Goal: Find specific page/section: Find specific page/section

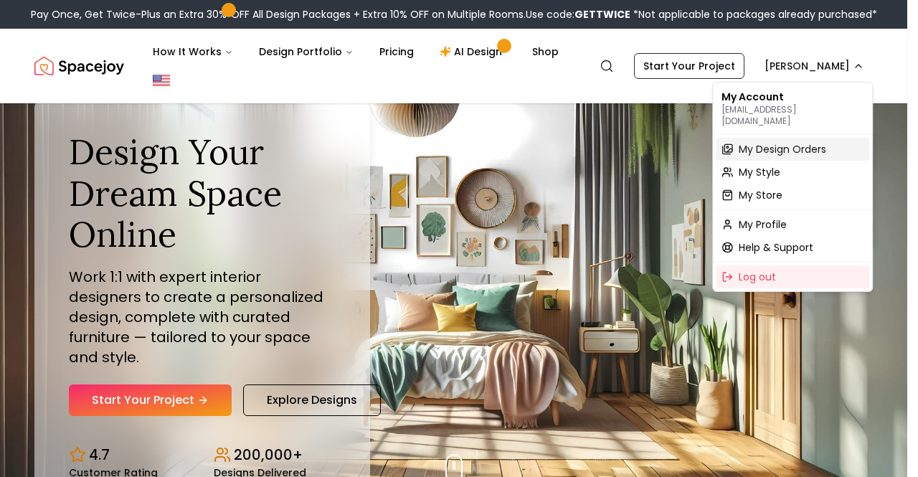
click at [778, 142] on span "My Design Orders" at bounding box center [783, 149] width 88 height 14
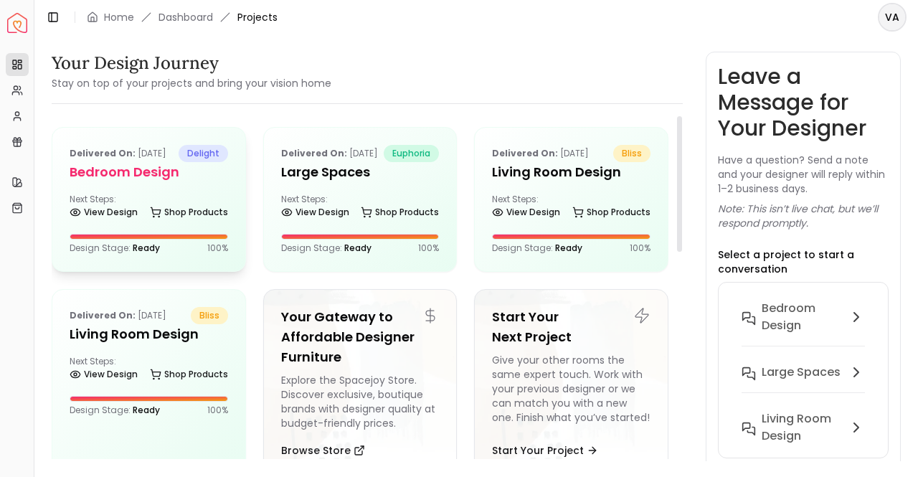
click at [134, 182] on h5 "Bedroom Design" at bounding box center [149, 172] width 159 height 20
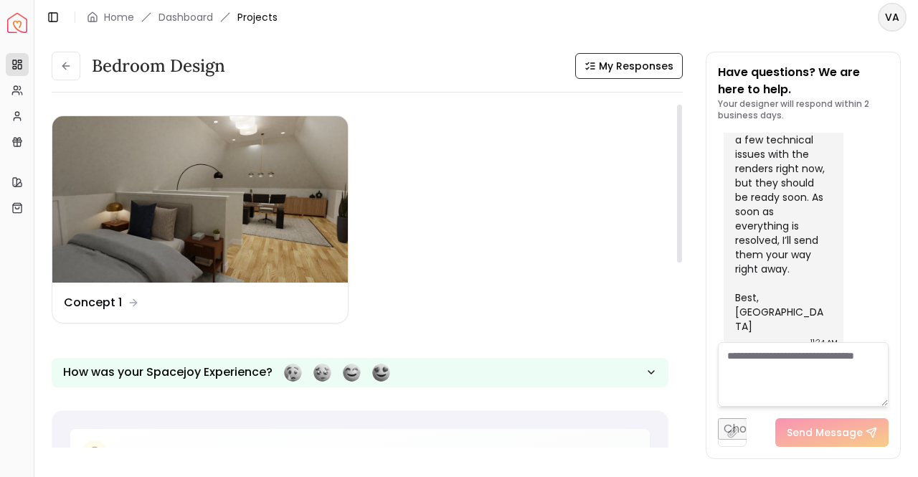
drag, startPoint x: 677, startPoint y: 187, endPoint x: 685, endPoint y: 165, distance: 23.6
click at [682, 165] on div at bounding box center [679, 184] width 5 height 158
click at [159, 296] on div "Design Name Concept 1" at bounding box center [200, 302] width 273 height 17
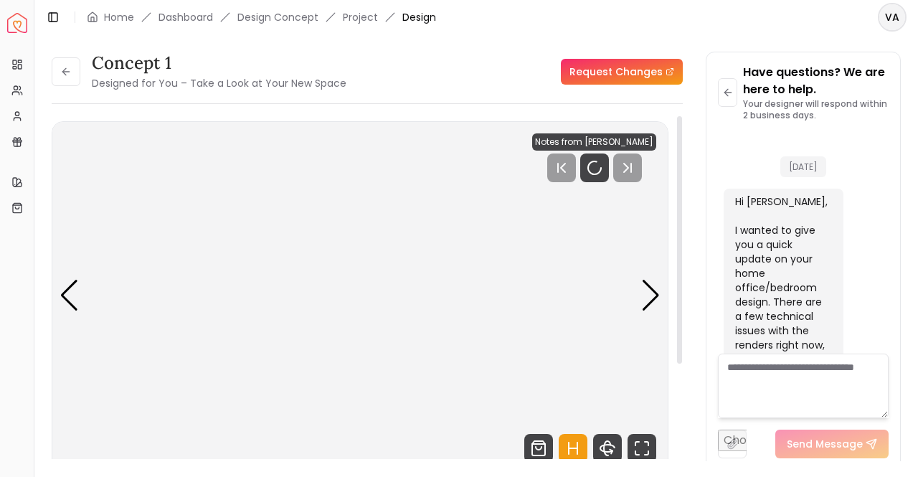
scroll to position [165, 0]
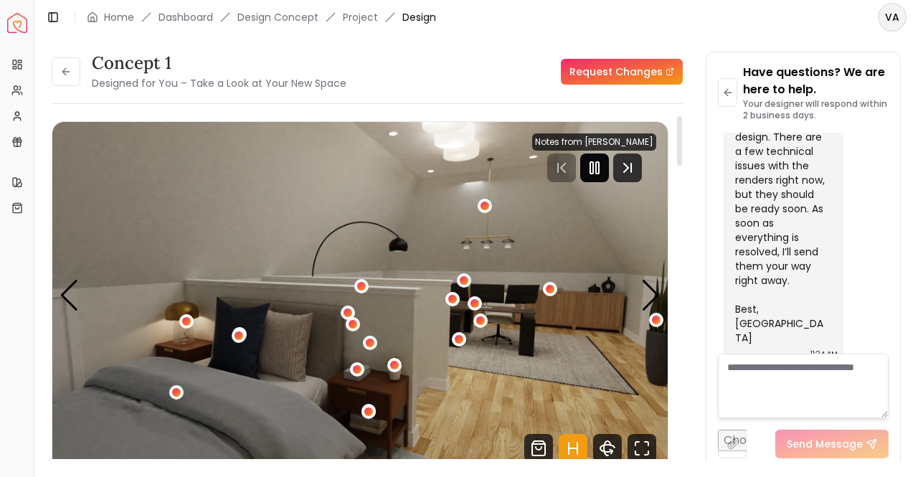
click at [591, 160] on icon "Pause" at bounding box center [594, 167] width 17 height 17
click at [654, 295] on div "Next slide" at bounding box center [651, 296] width 19 height 32
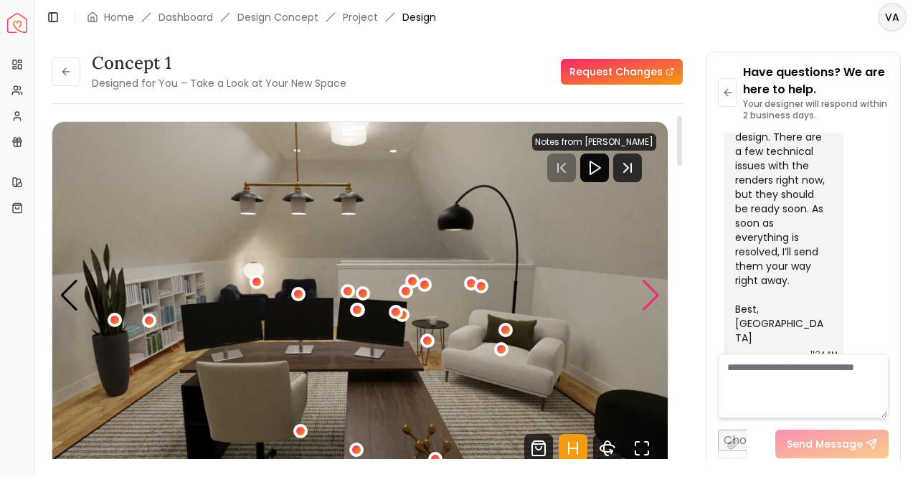
click at [654, 295] on div "Next slide" at bounding box center [651, 296] width 19 height 32
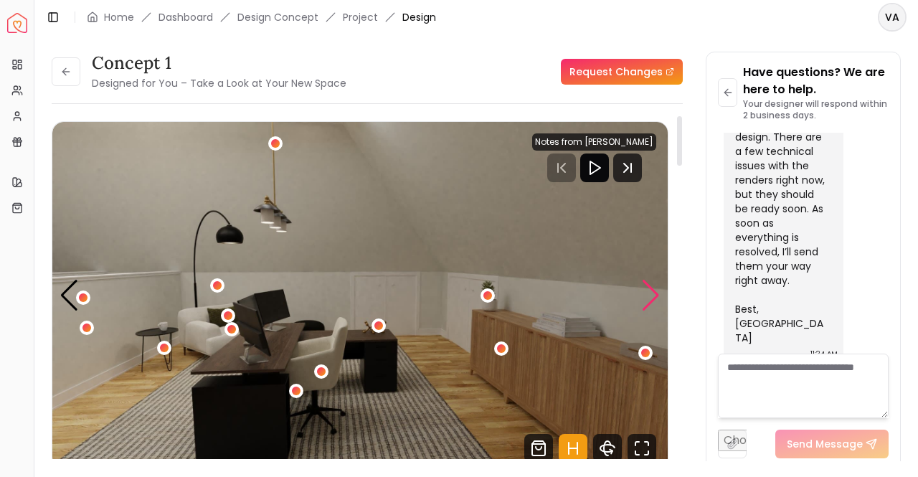
click at [654, 295] on div "Next slide" at bounding box center [651, 296] width 19 height 32
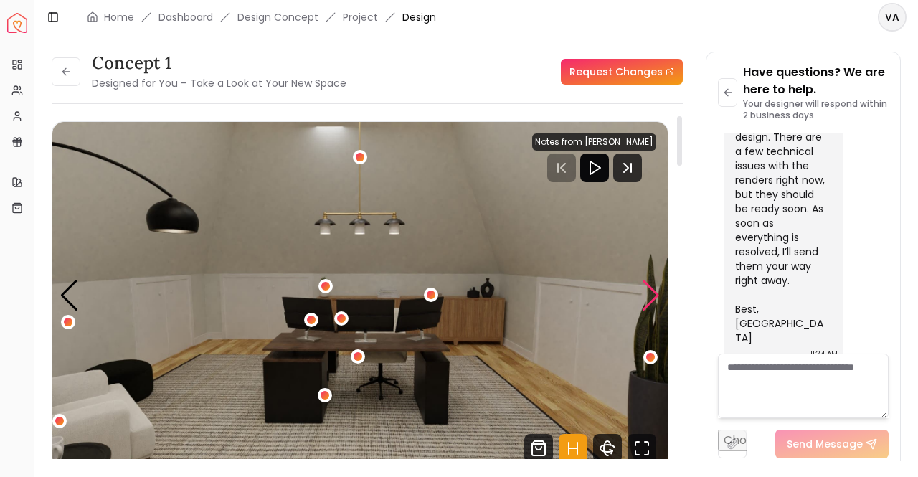
click at [654, 295] on div "Next slide" at bounding box center [651, 296] width 19 height 32
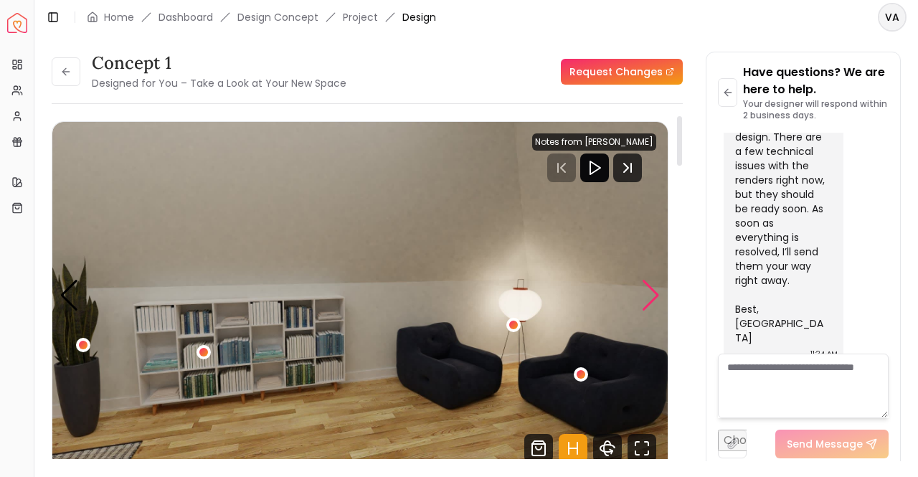
click at [654, 295] on div "Next slide" at bounding box center [651, 296] width 19 height 32
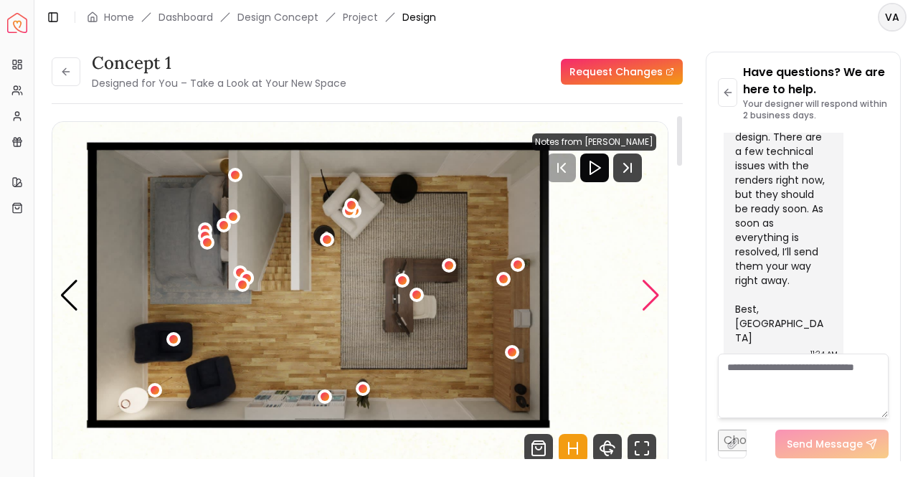
click at [654, 295] on div "Next slide" at bounding box center [651, 296] width 19 height 32
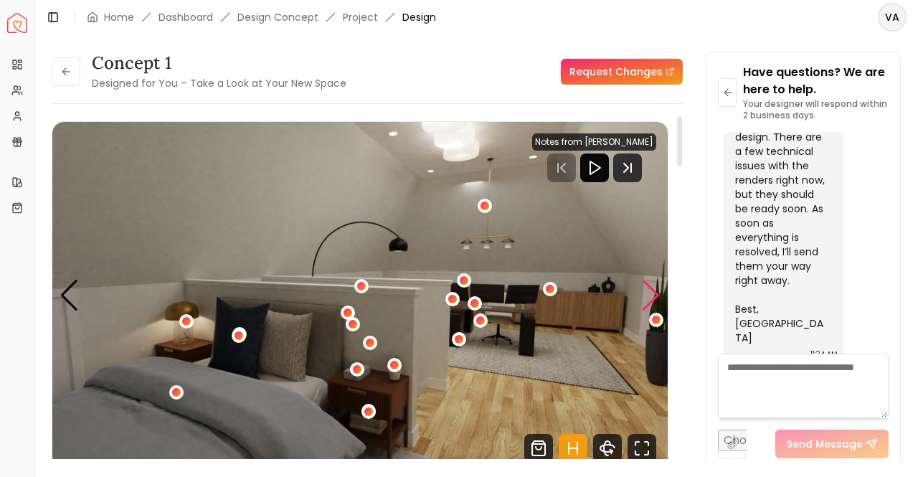
click at [654, 295] on div "Next slide" at bounding box center [651, 296] width 19 height 32
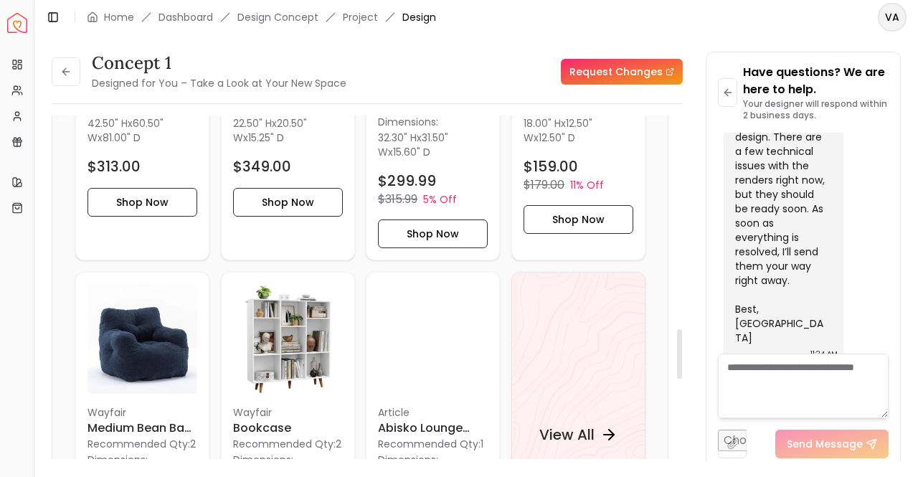
scroll to position [1475, 0]
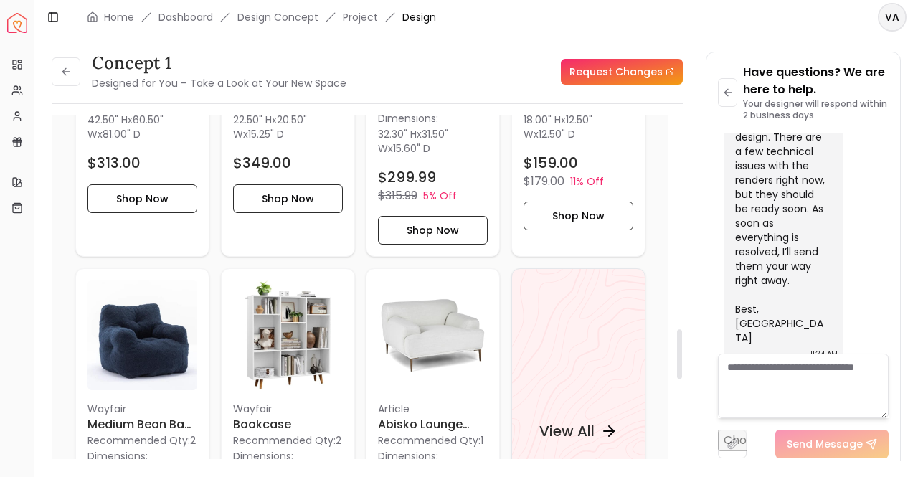
drag, startPoint x: 682, startPoint y: 158, endPoint x: 716, endPoint y: 371, distance: 215.8
click at [682, 371] on div at bounding box center [679, 354] width 5 height 50
click at [263, 415] on h6 "Bookcase" at bounding box center [288, 423] width 110 height 17
